Goal: Transaction & Acquisition: Purchase product/service

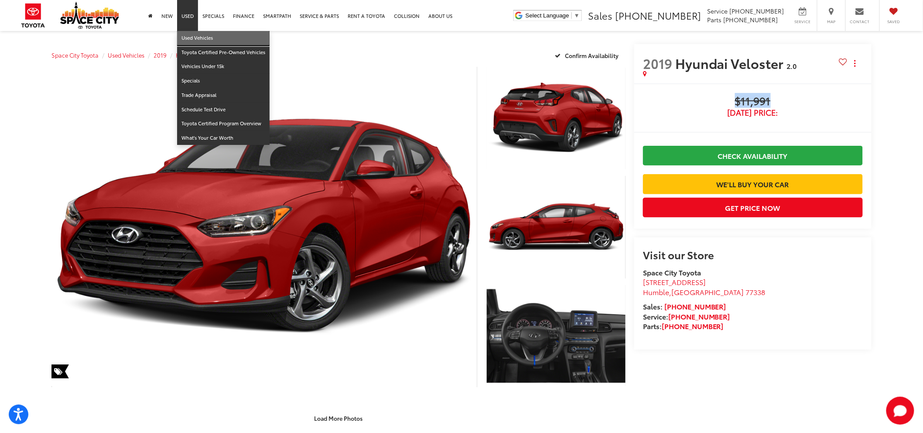
click at [193, 34] on link "Used Vehicles" at bounding box center [223, 38] width 92 height 14
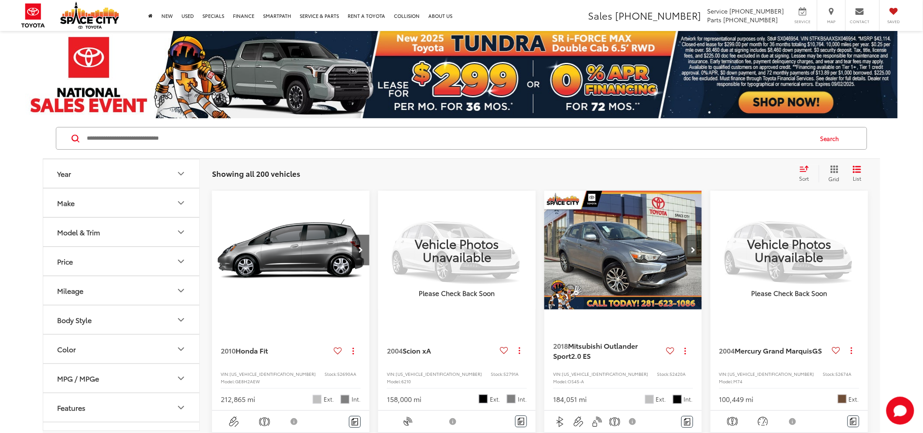
drag, startPoint x: 184, startPoint y: 155, endPoint x: 187, endPoint y: 144, distance: 10.8
click at [185, 155] on div "Search" at bounding box center [462, 138] width 838 height 41
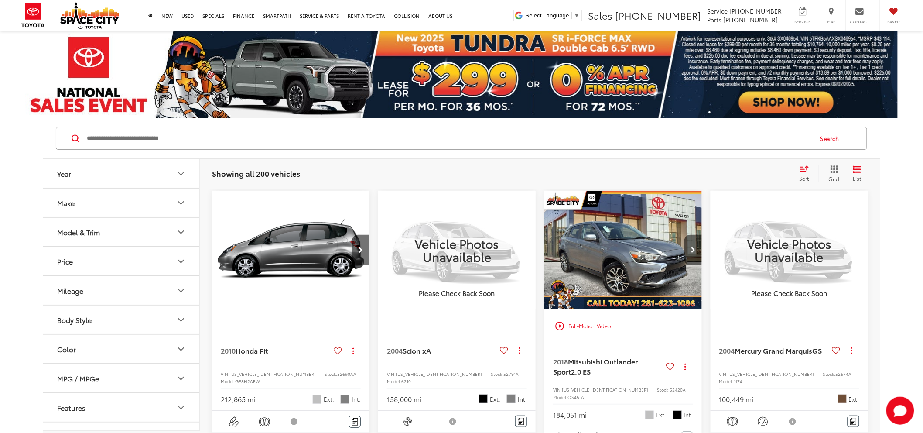
click at [187, 144] on input "Search by Make, Model, or Keyword" at bounding box center [449, 138] width 726 height 21
type input "*******"
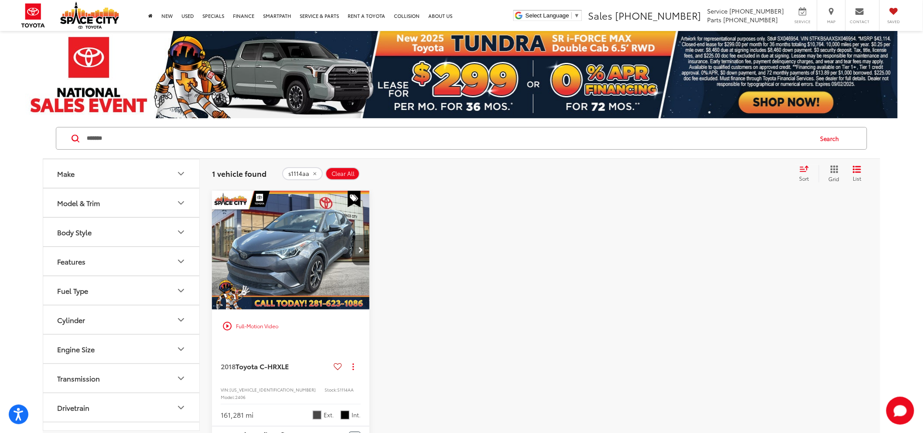
click at [357, 256] on button "Next image" at bounding box center [360, 250] width 17 height 31
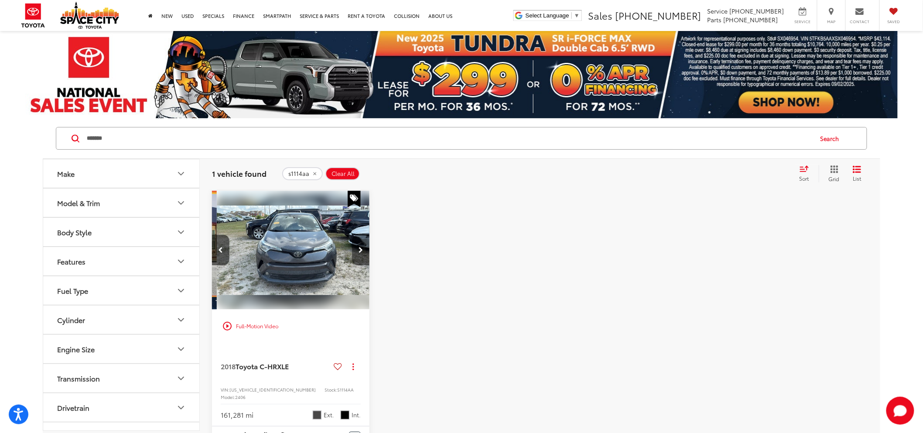
click at [357, 256] on button "Next image" at bounding box center [360, 250] width 17 height 31
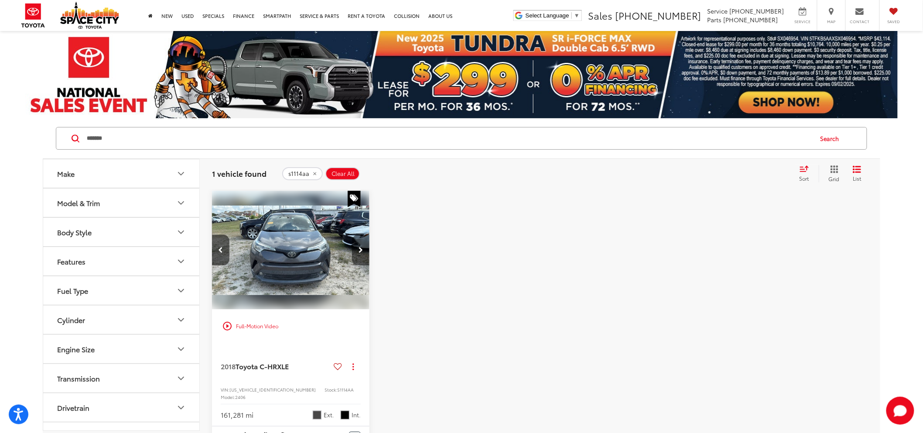
click at [357, 256] on button "Next image" at bounding box center [360, 250] width 17 height 31
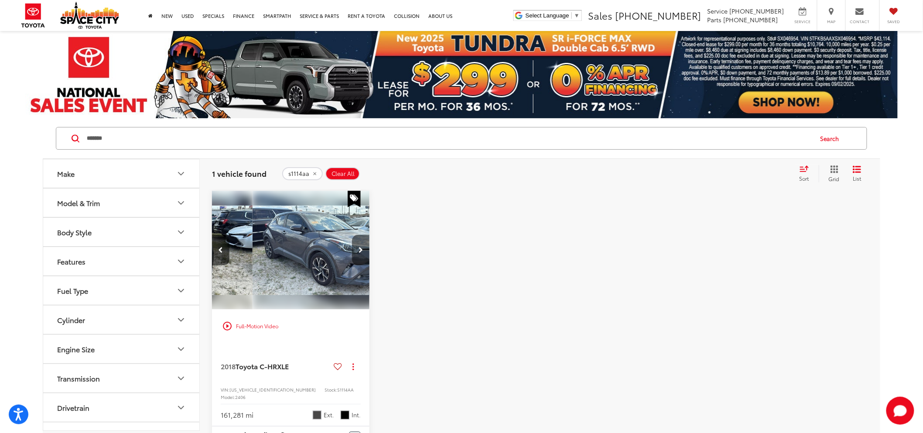
click at [357, 256] on button "Next image" at bounding box center [360, 250] width 17 height 31
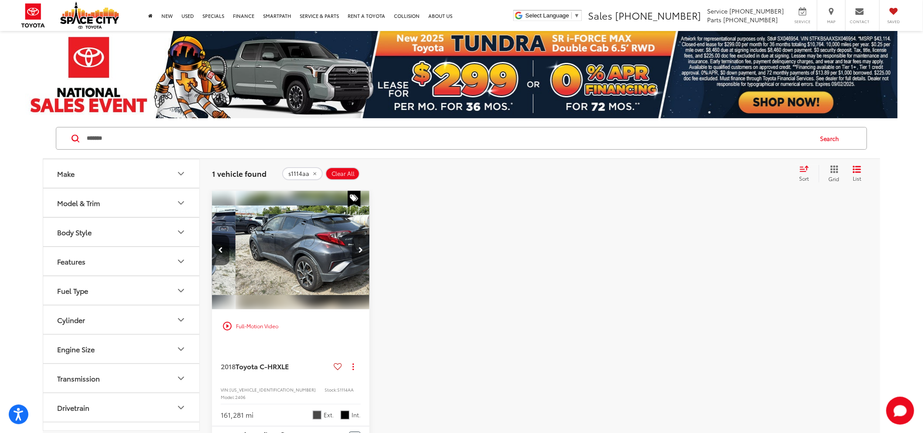
click at [357, 256] on button "Next image" at bounding box center [360, 250] width 17 height 31
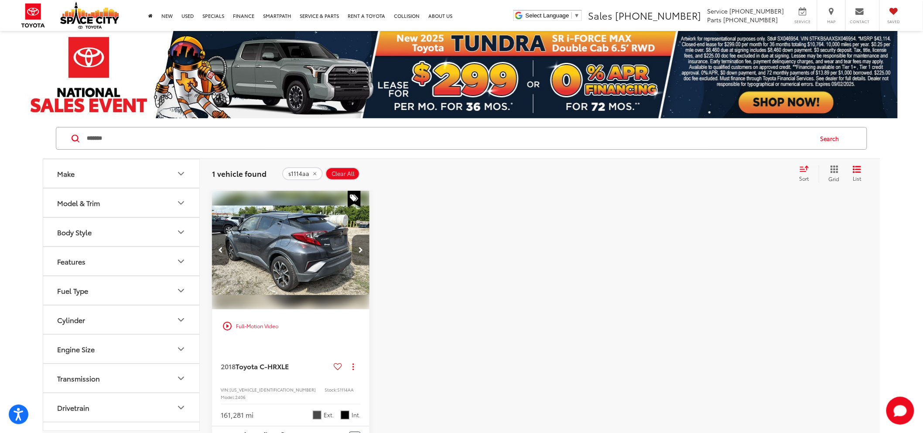
click at [357, 256] on button "Next image" at bounding box center [360, 250] width 17 height 31
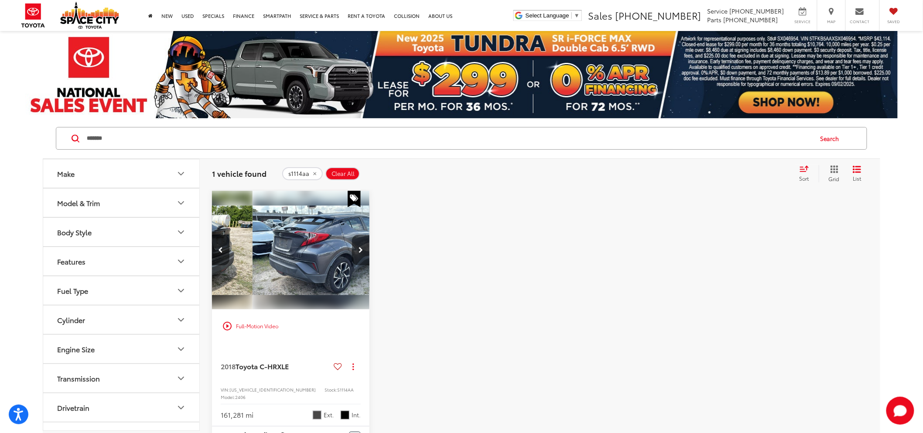
click at [357, 256] on button "Next image" at bounding box center [360, 250] width 17 height 31
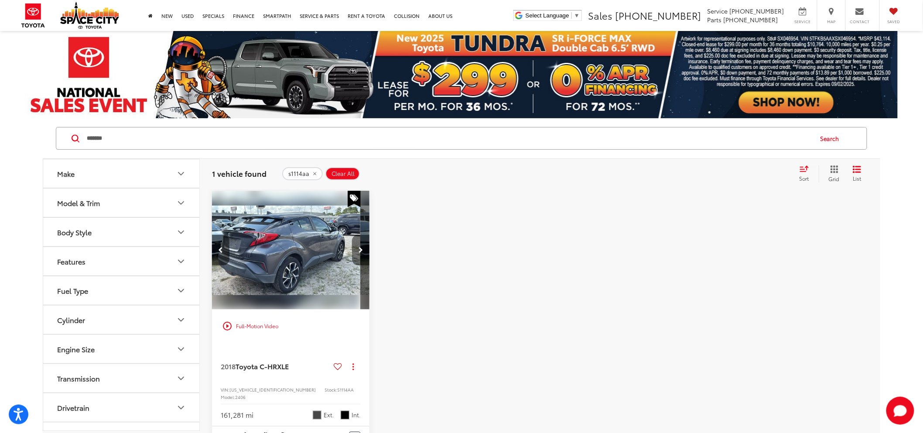
click at [357, 256] on button "Next image" at bounding box center [360, 250] width 17 height 31
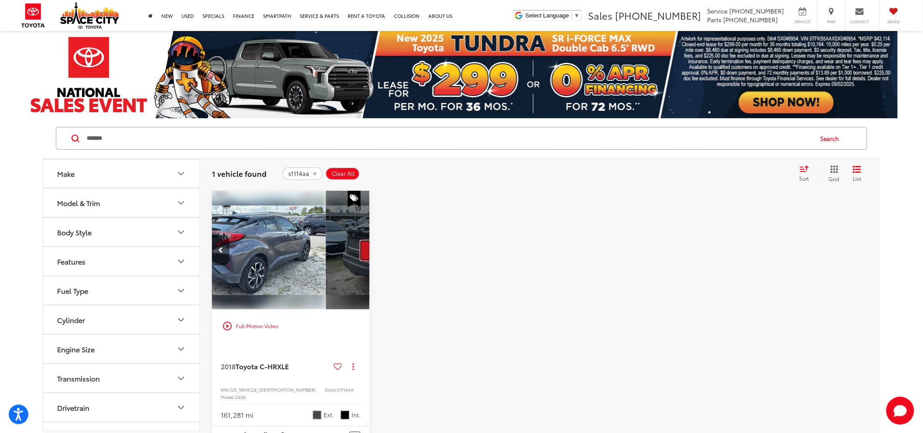
scroll to position [0, 782]
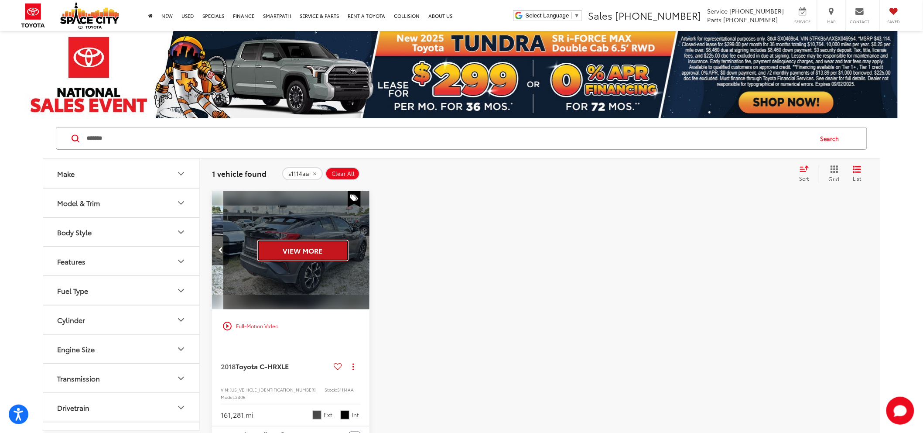
click at [357, 256] on div "View More" at bounding box center [302, 250] width 159 height 119
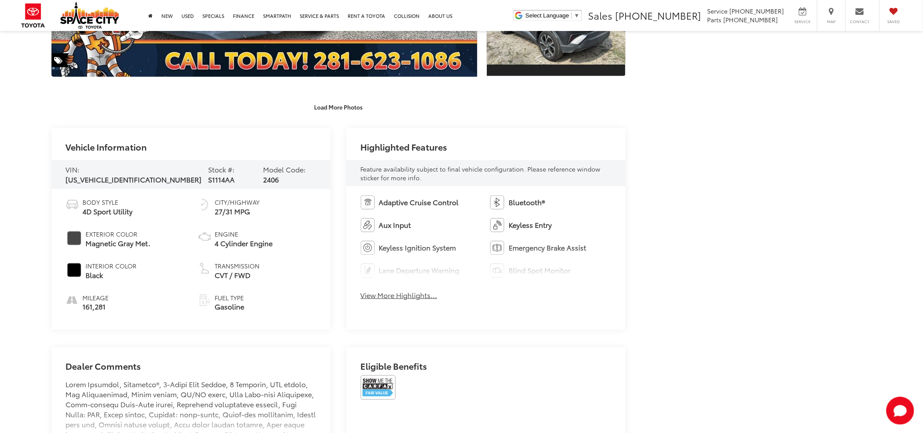
scroll to position [339, 0]
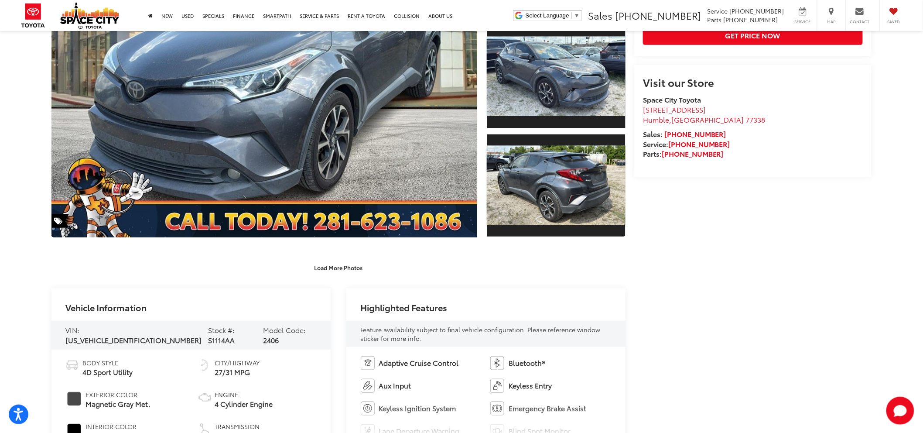
drag, startPoint x: 356, startPoint y: 354, endPoint x: 374, endPoint y: 362, distance: 19.3
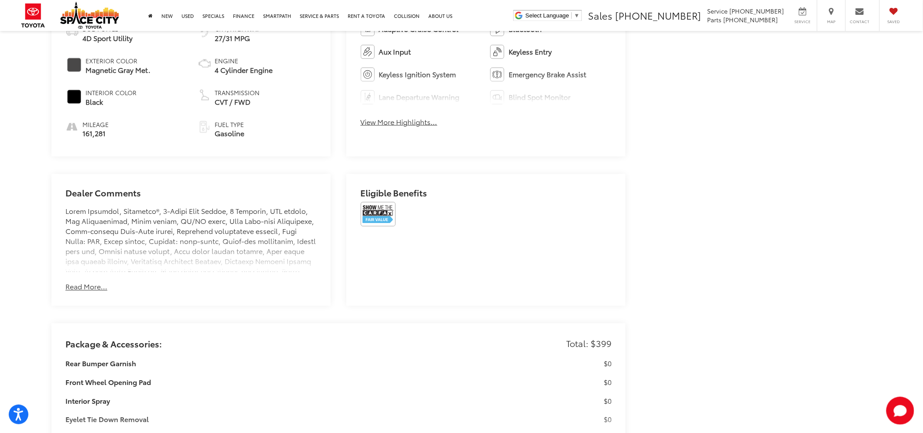
scroll to position [485, 0]
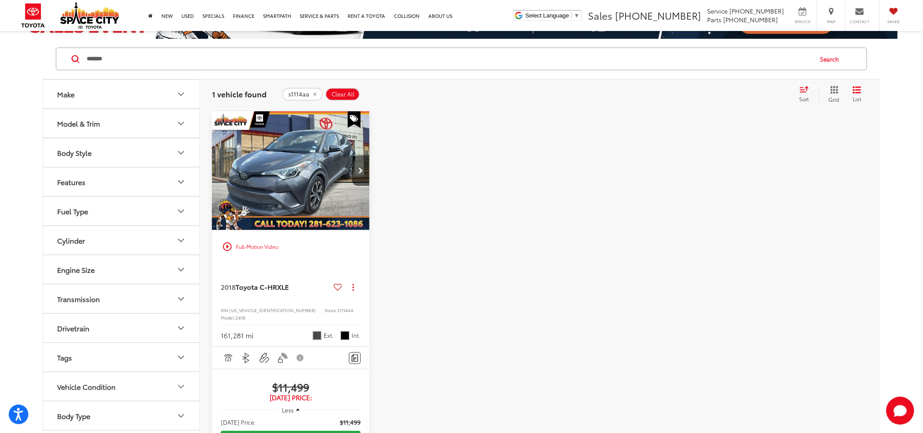
scroll to position [97, 0]
